Goal: Transaction & Acquisition: Purchase product/service

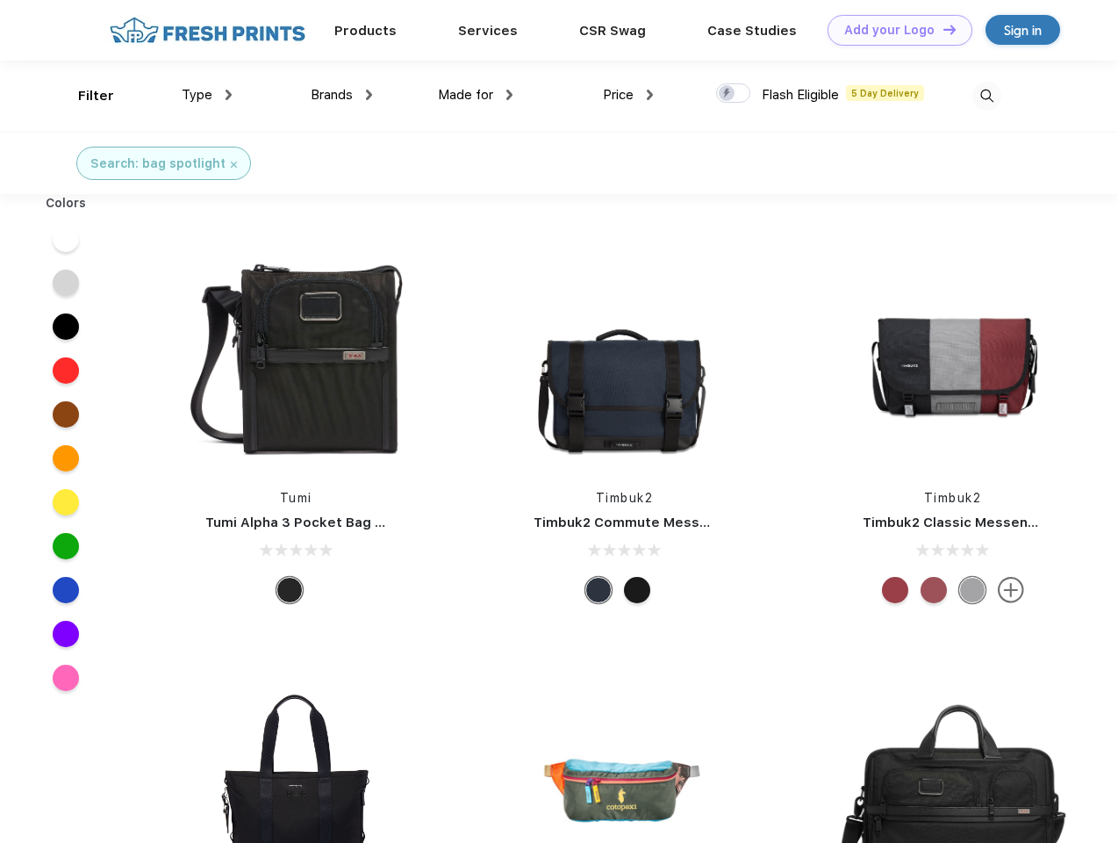
scroll to position [1, 0]
click at [894, 30] on link "Add your Logo Design Tool" at bounding box center [900, 30] width 145 height 31
click at [0, 0] on div "Design Tool" at bounding box center [0, 0] width 0 height 0
click at [942, 29] on link "Add your Logo Design Tool" at bounding box center [900, 30] width 145 height 31
click at [84, 96] on div "Filter" at bounding box center [96, 96] width 36 height 20
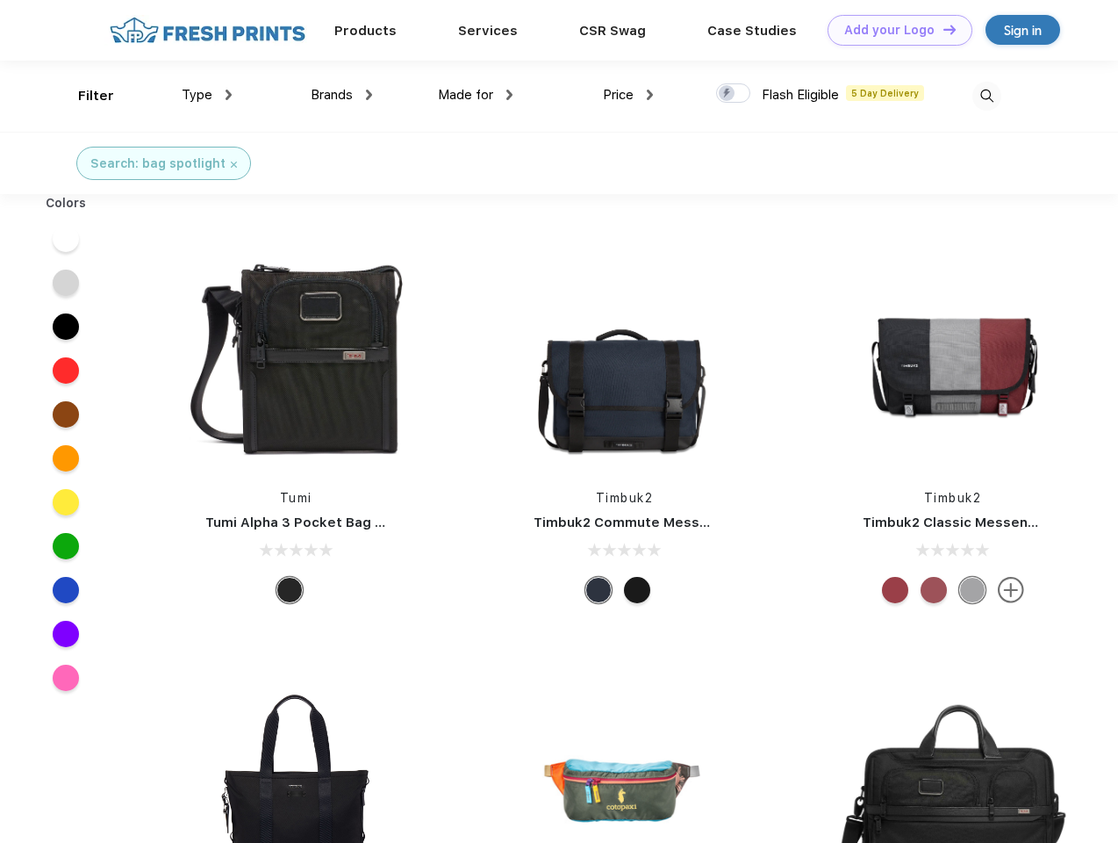
click at [207, 95] on span "Type" at bounding box center [197, 95] width 31 height 16
click at [341, 95] on span "Brands" at bounding box center [332, 95] width 42 height 16
click at [476, 95] on span "Made for" at bounding box center [465, 95] width 55 height 16
click at [628, 95] on span "Price" at bounding box center [618, 95] width 31 height 16
click at [734, 94] on div at bounding box center [733, 92] width 34 height 19
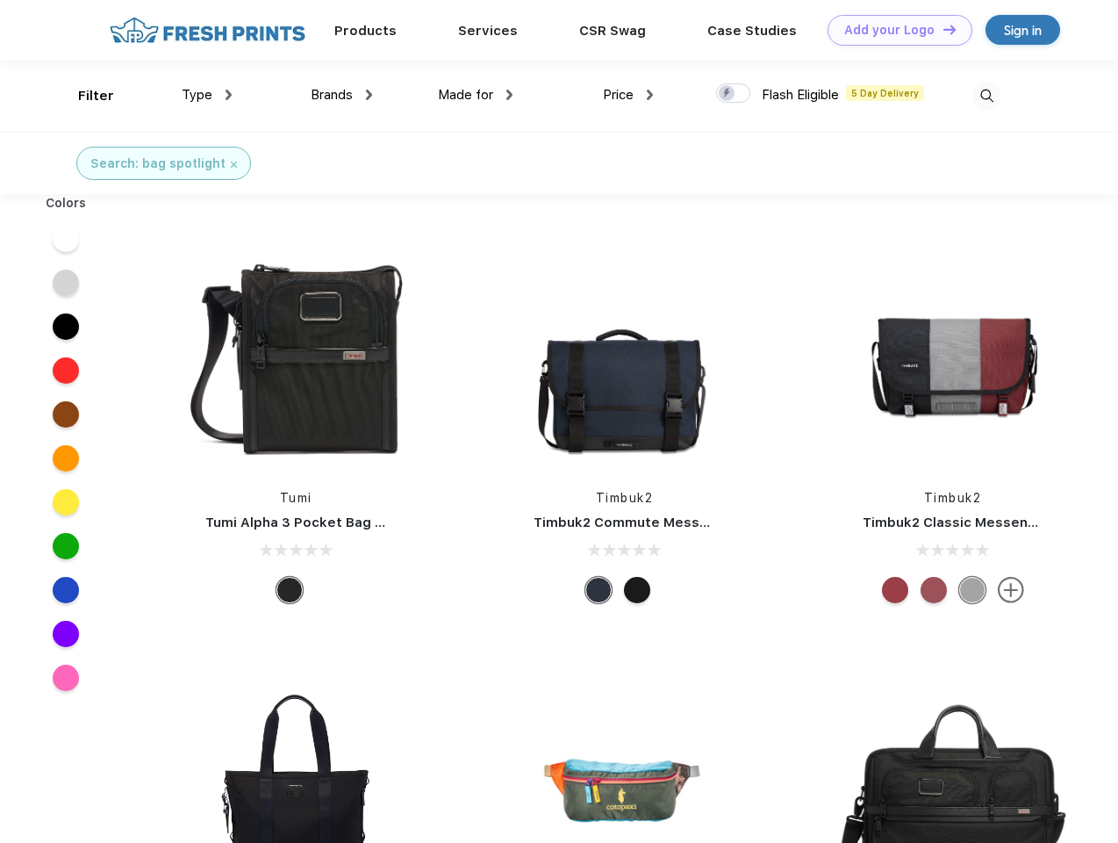
click at [728, 94] on input "checkbox" at bounding box center [721, 88] width 11 height 11
click at [987, 96] on img at bounding box center [987, 96] width 29 height 29
